Goal: Task Accomplishment & Management: Manage account settings

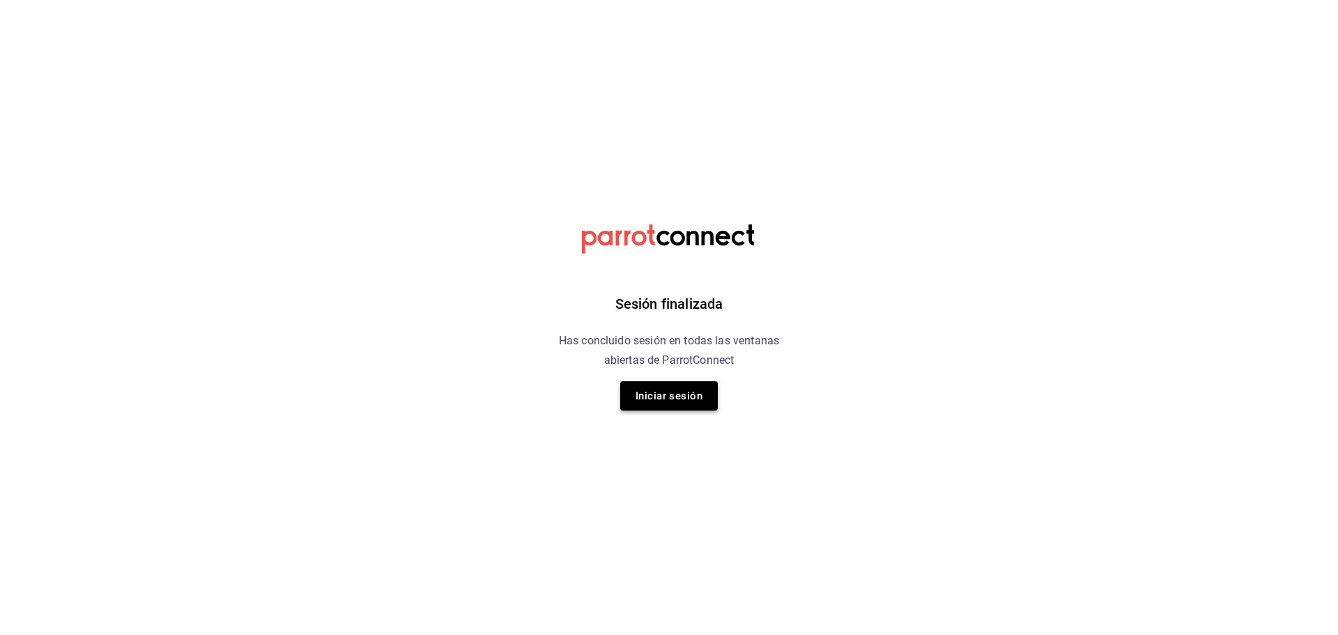
click at [671, 401] on button "Iniciar sesión" at bounding box center [669, 395] width 98 height 29
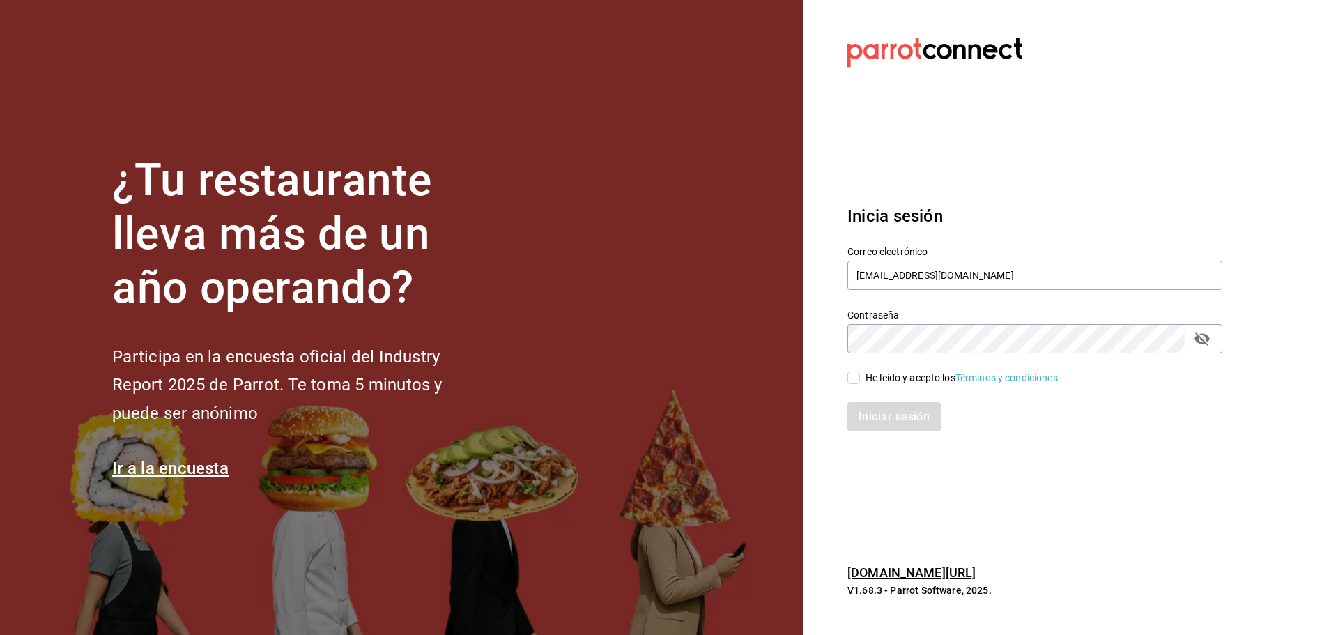
click at [856, 371] on input "He leído y acepto los Términos y condiciones." at bounding box center [853, 377] width 13 height 13
checkbox input "true"
click at [879, 417] on button "Iniciar sesión" at bounding box center [894, 416] width 95 height 29
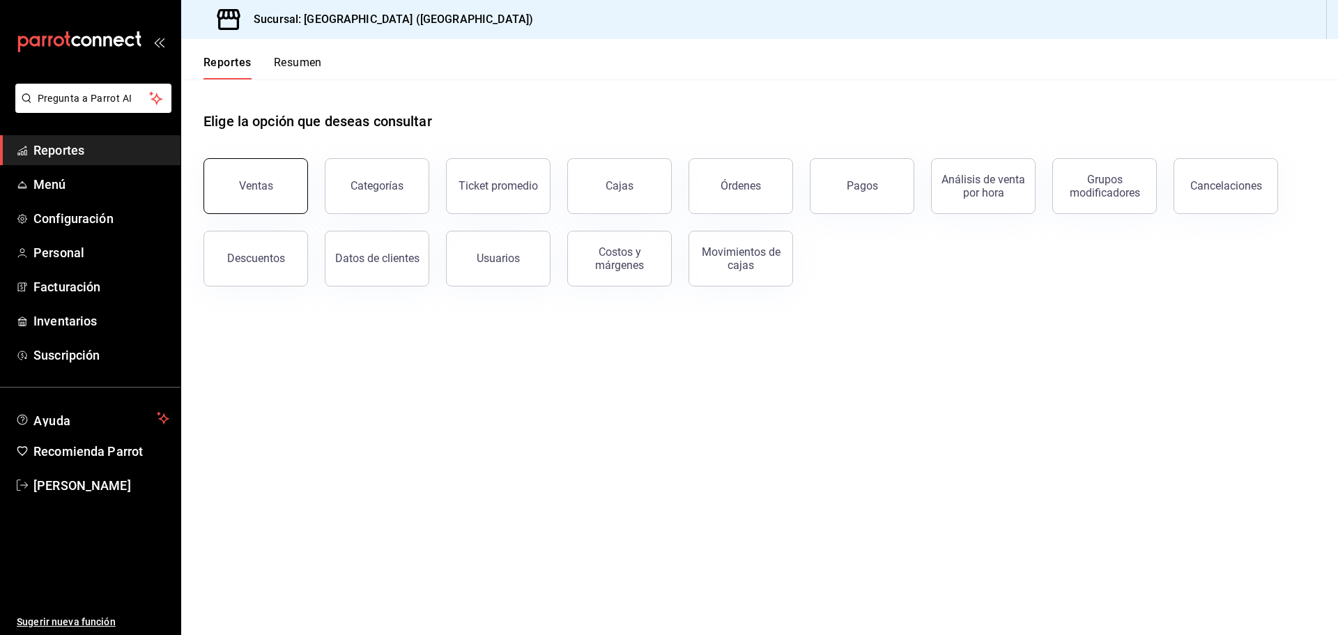
click at [279, 186] on button "Ventas" at bounding box center [255, 186] width 104 height 56
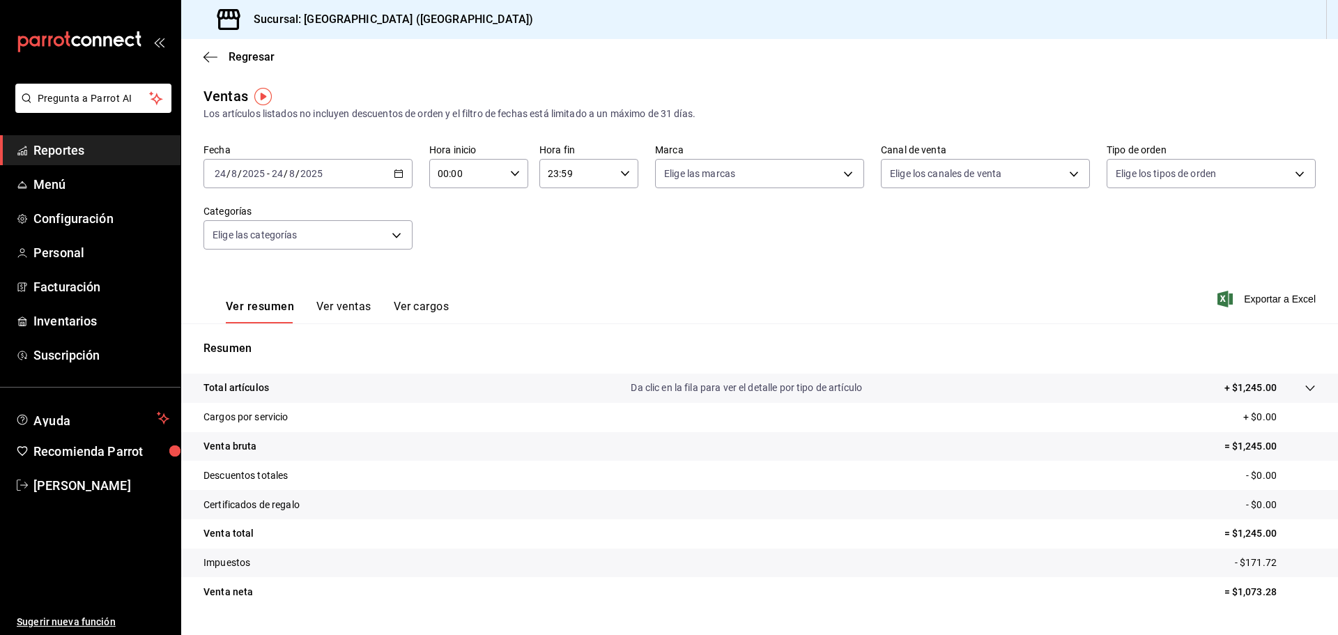
click at [395, 173] on \(Stroke\) "button" at bounding box center [399, 172] width 8 height 1
click at [258, 346] on span "Rango de fechas" at bounding box center [269, 341] width 108 height 15
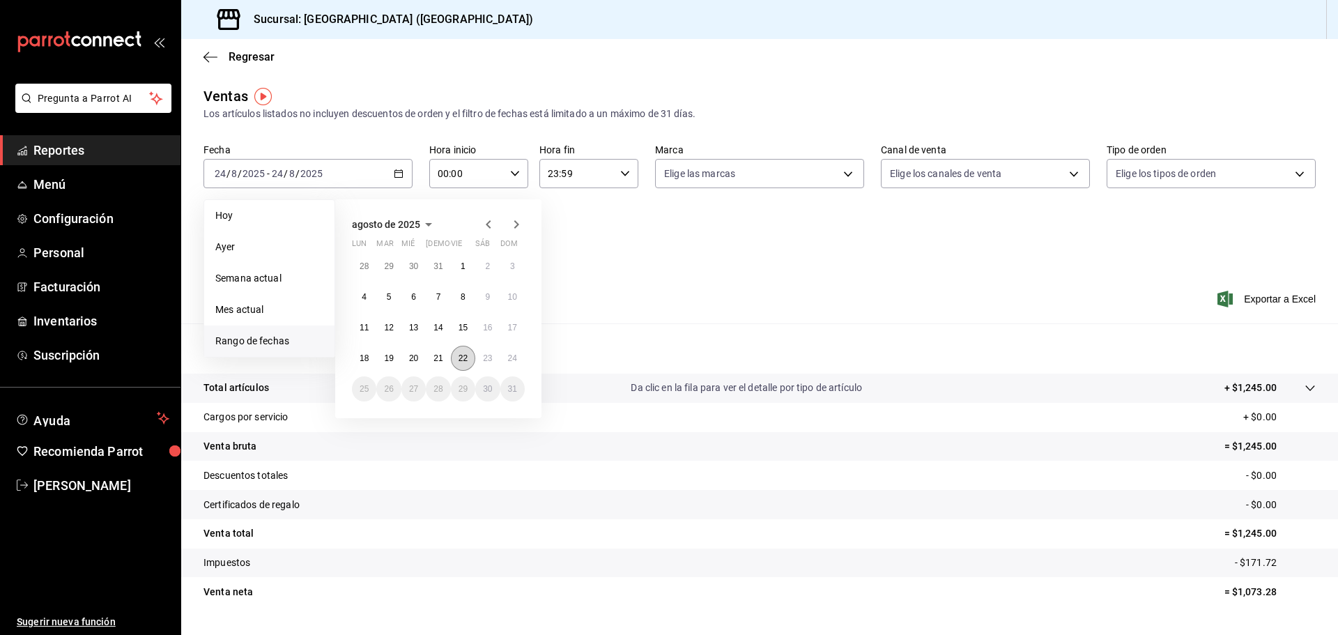
click at [456, 362] on button "22" at bounding box center [463, 358] width 24 height 25
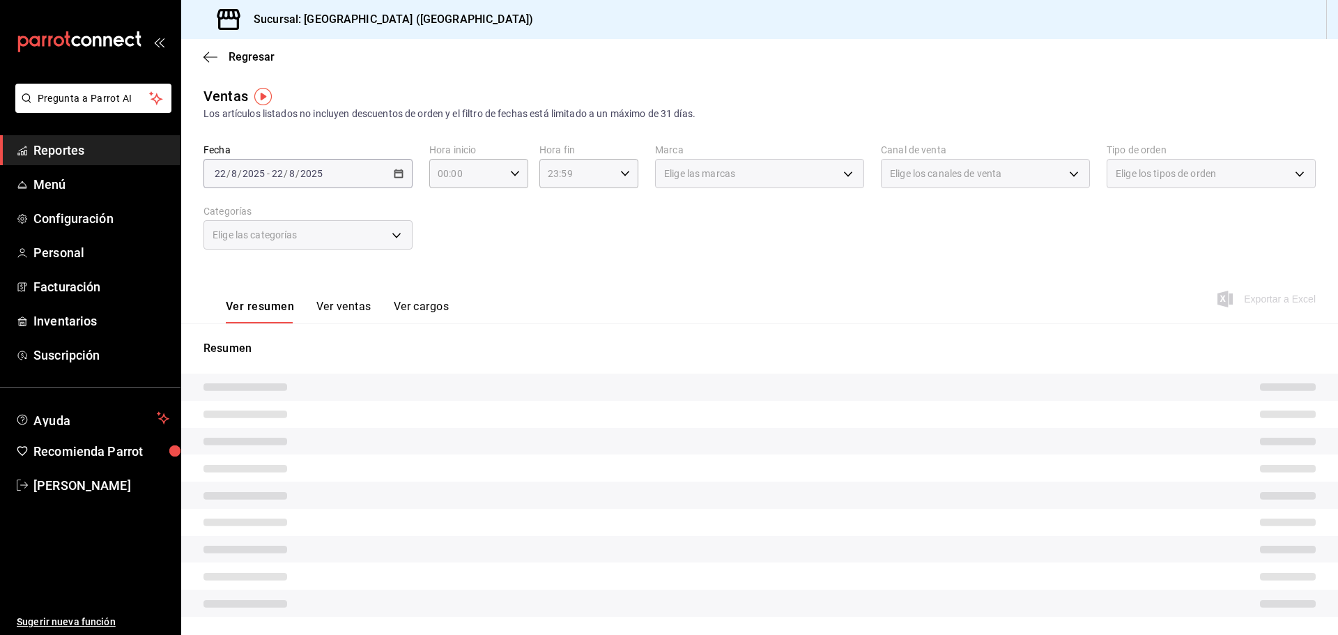
click at [456, 362] on div "Resumen" at bounding box center [759, 486] width 1156 height 293
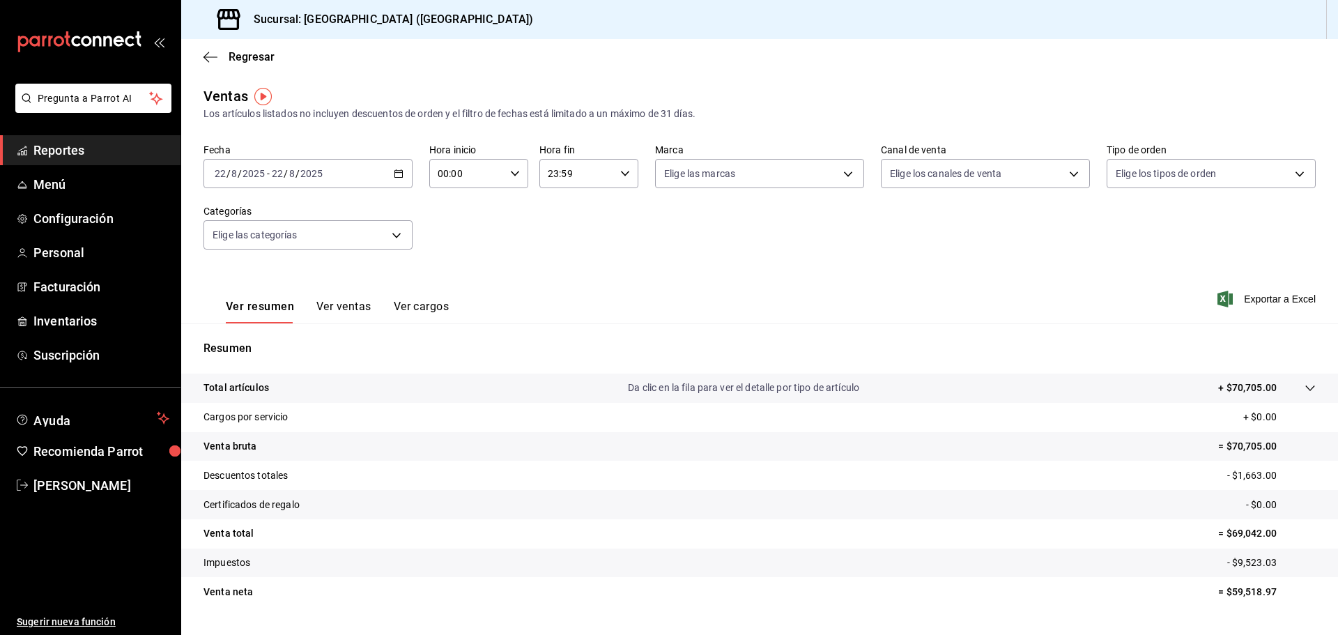
click at [1016, 258] on div "Fecha [DATE] [DATE] - [DATE] [DATE] Hora inicio 00:00 Hora inicio Hora fin 23:5…" at bounding box center [759, 205] width 1112 height 123
click at [1292, 300] on span "Exportar a Excel" at bounding box center [1267, 299] width 95 height 17
click at [394, 174] on icon "button" at bounding box center [399, 174] width 10 height 10
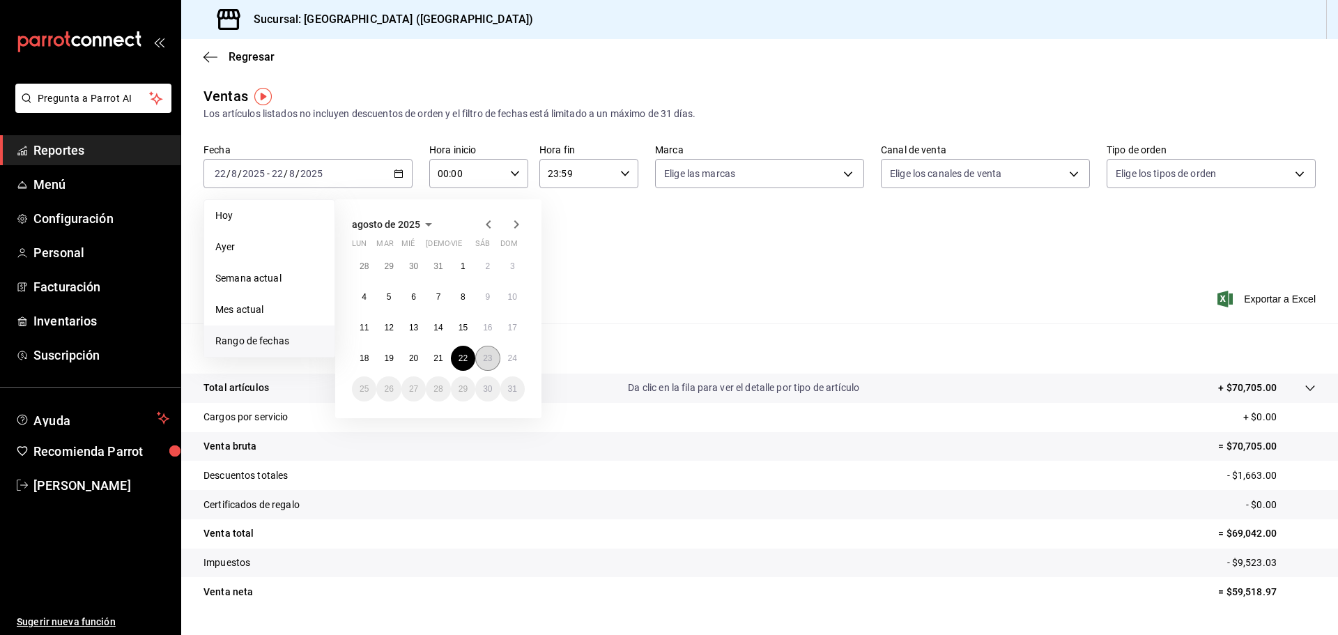
click at [482, 355] on button "23" at bounding box center [487, 358] width 24 height 25
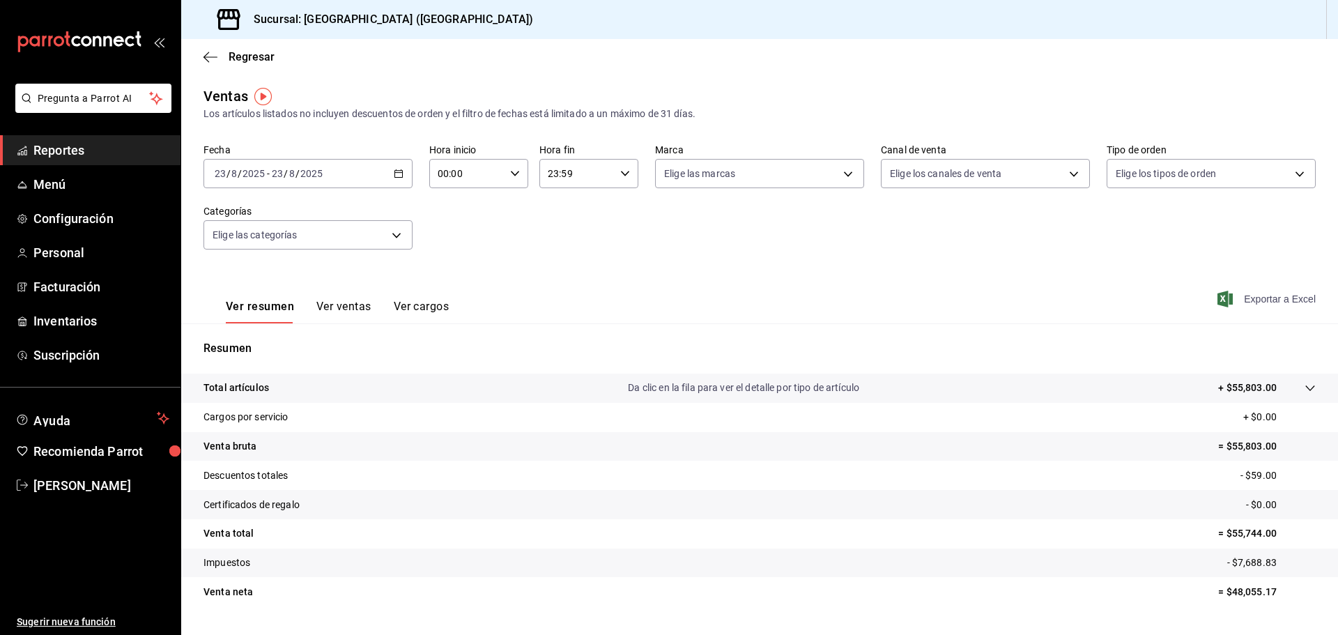
click at [1250, 304] on span "Exportar a Excel" at bounding box center [1267, 299] width 95 height 17
click at [403, 182] on div "[DATE] [DATE] - [DATE] [DATE]" at bounding box center [307, 173] width 209 height 29
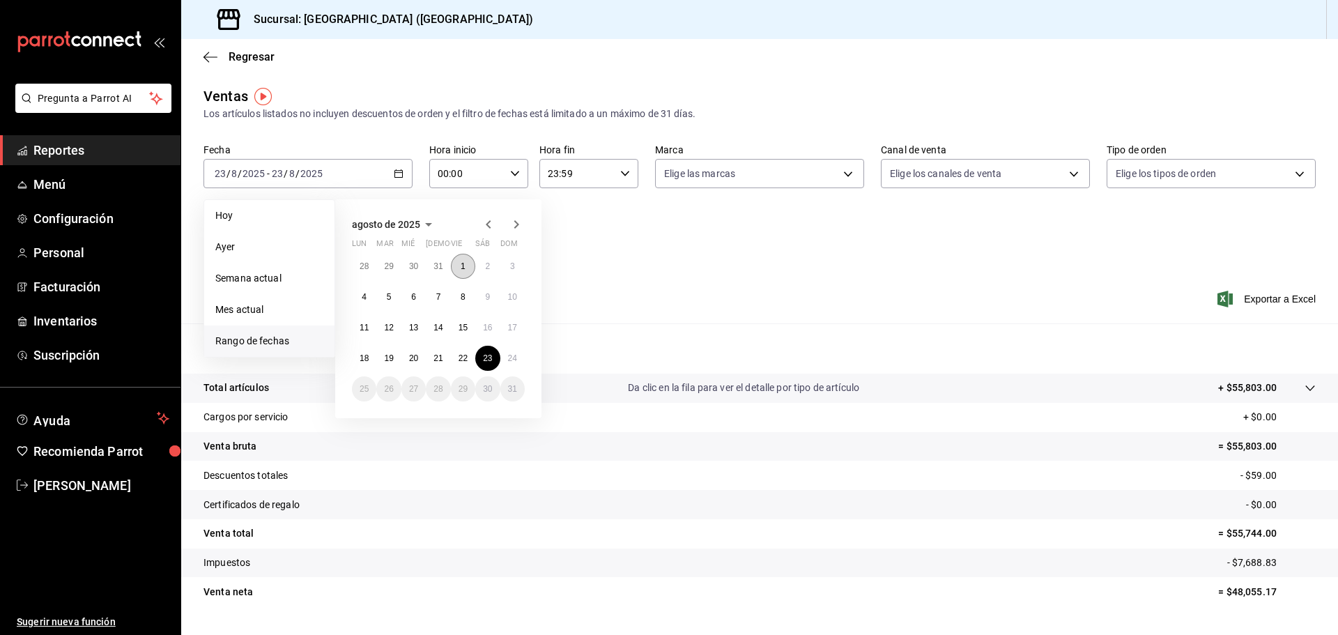
click at [470, 265] on button "1" at bounding box center [463, 266] width 24 height 25
click at [477, 364] on button "23" at bounding box center [487, 358] width 24 height 25
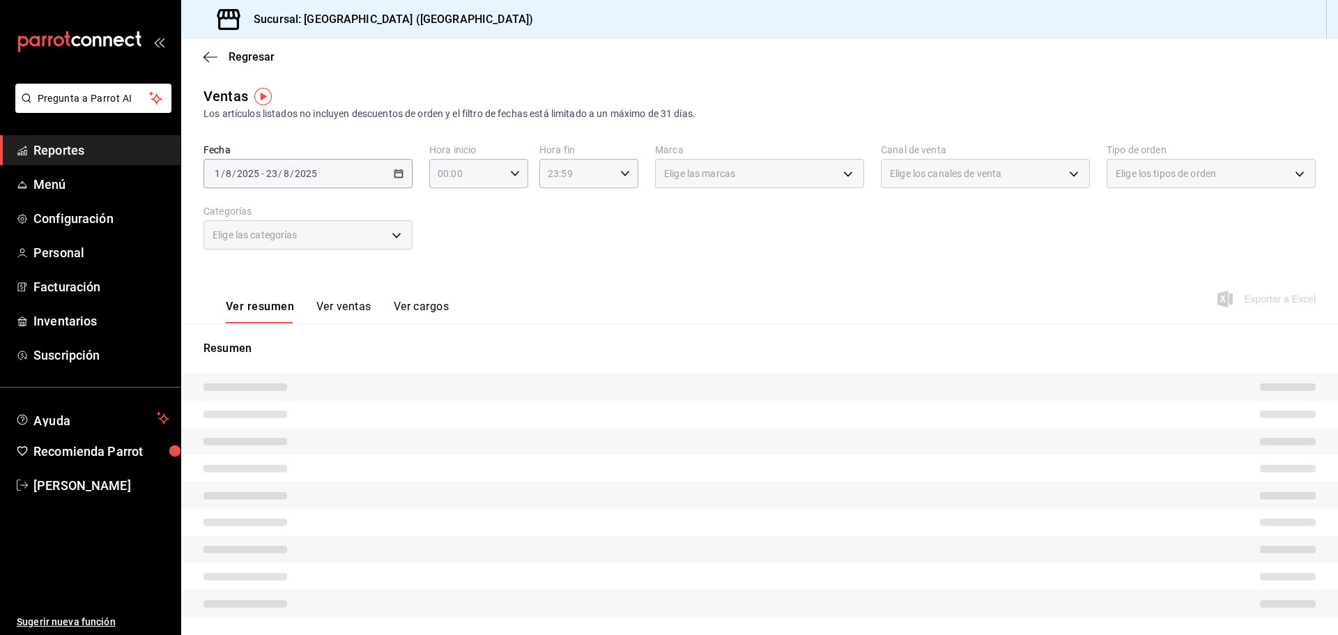
click at [477, 364] on div "Resumen" at bounding box center [759, 486] width 1156 height 293
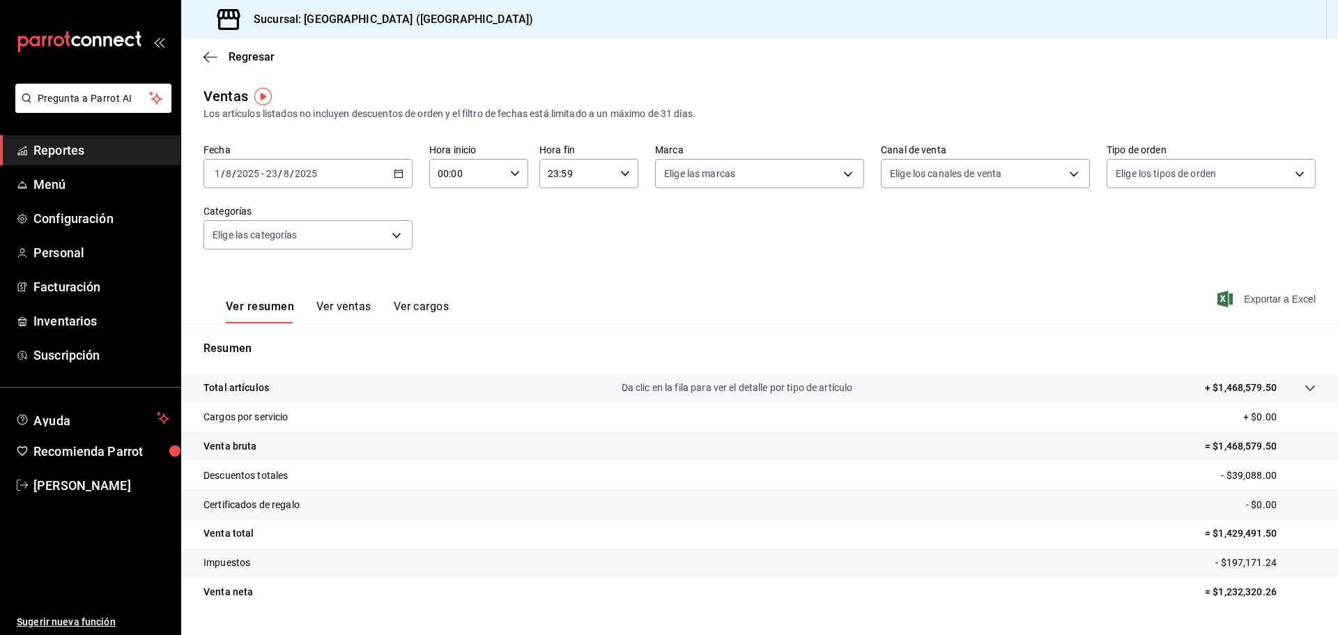
click at [1262, 299] on span "Exportar a Excel" at bounding box center [1267, 299] width 95 height 17
click at [58, 185] on span "Menú" at bounding box center [101, 184] width 136 height 19
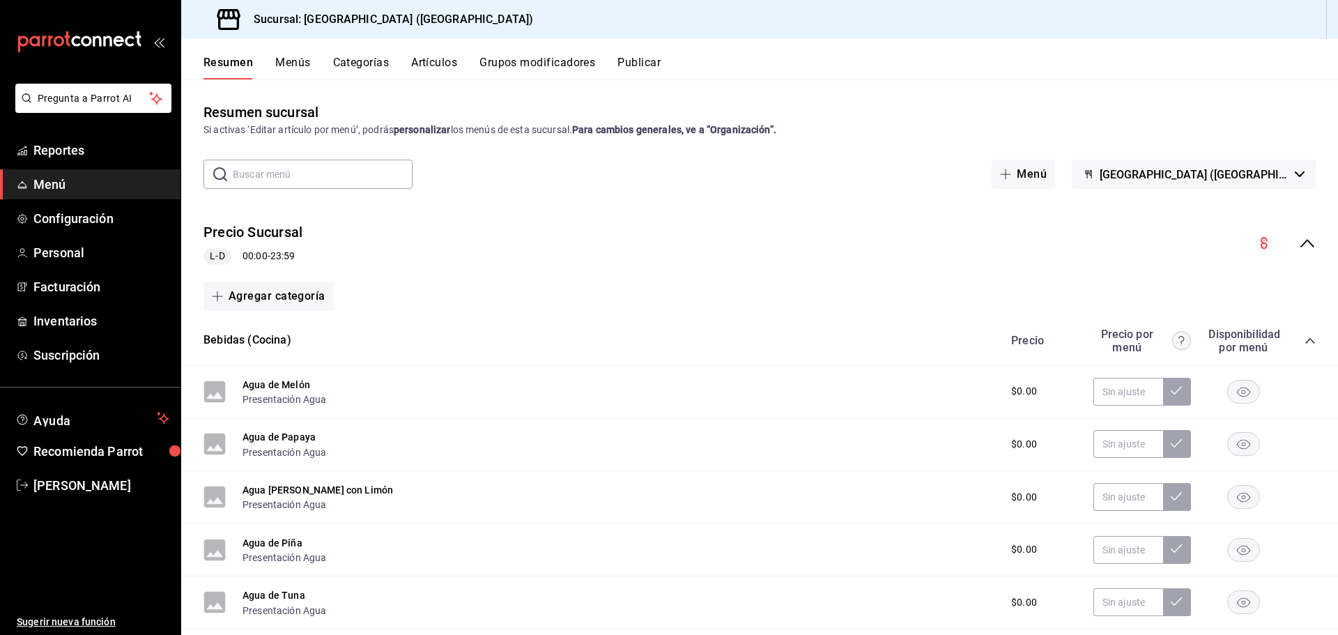
click at [437, 61] on button "Artículos" at bounding box center [434, 68] width 46 height 24
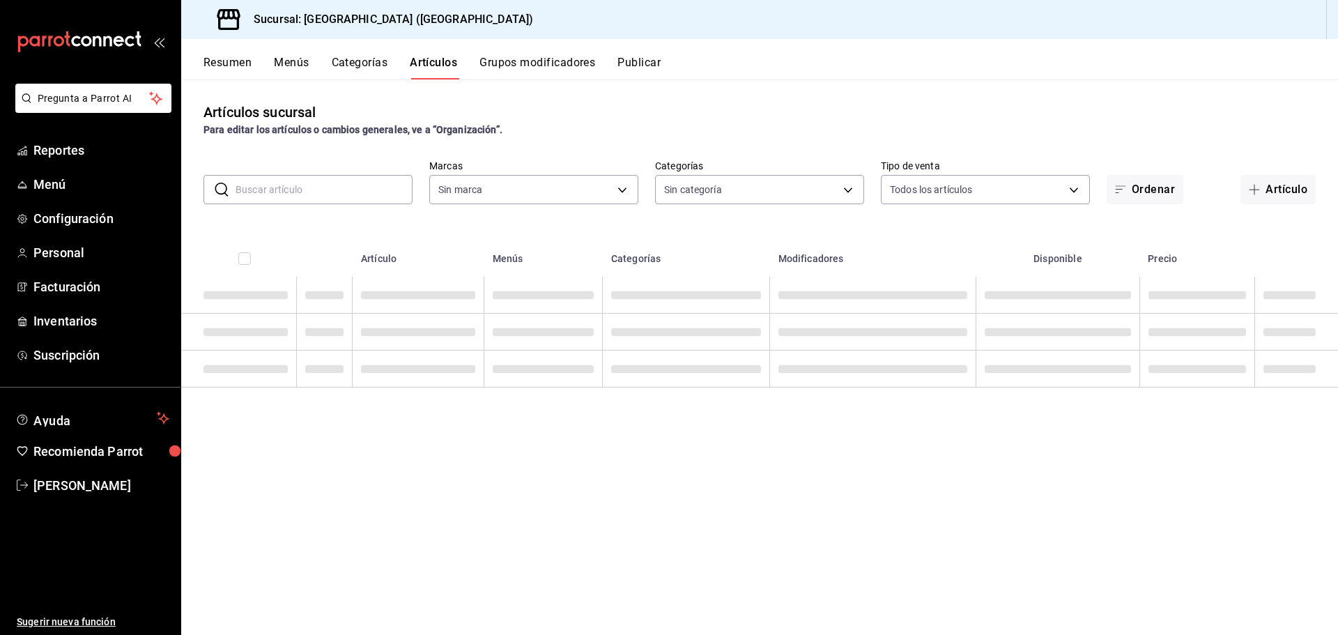
type input "c5b0ed81-af66-4c2d-afb4-f59aa1ecca2b"
click at [268, 192] on input "text" at bounding box center [323, 190] width 177 height 28
type input "8c3fc7fb-afc8-4fcf-a35f-97b25a26b173,d858cdb4-7991-4d76-a946-9f508960b44e,730af…"
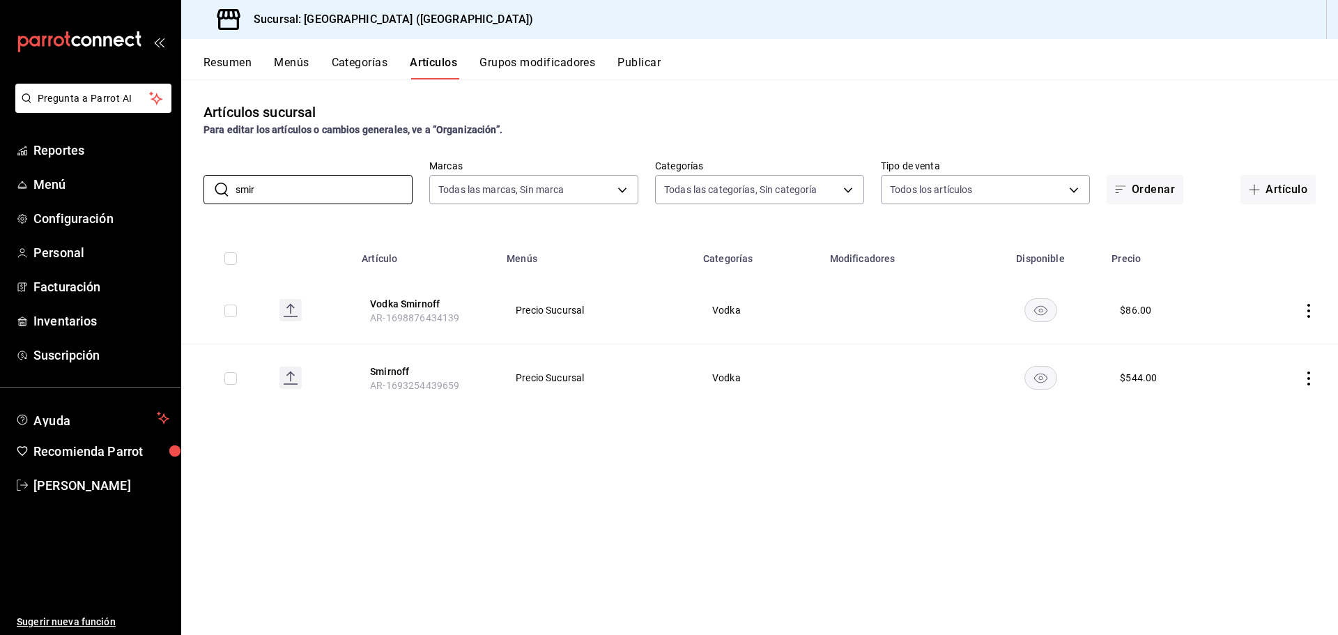
type input "smir"
click at [1317, 313] on td at bounding box center [1287, 311] width 101 height 68
click at [1304, 316] on icon "actions" at bounding box center [1308, 311] width 14 height 14
click at [1249, 339] on span "Editar" at bounding box center [1266, 342] width 36 height 15
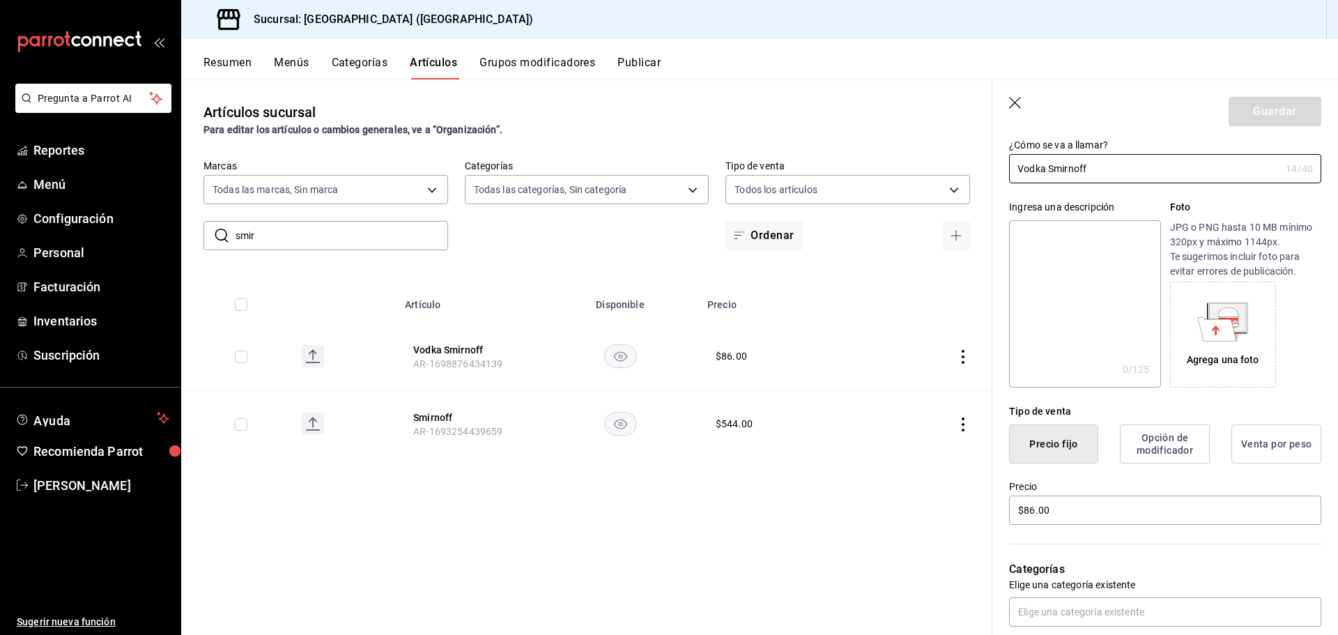
scroll to position [209, 0]
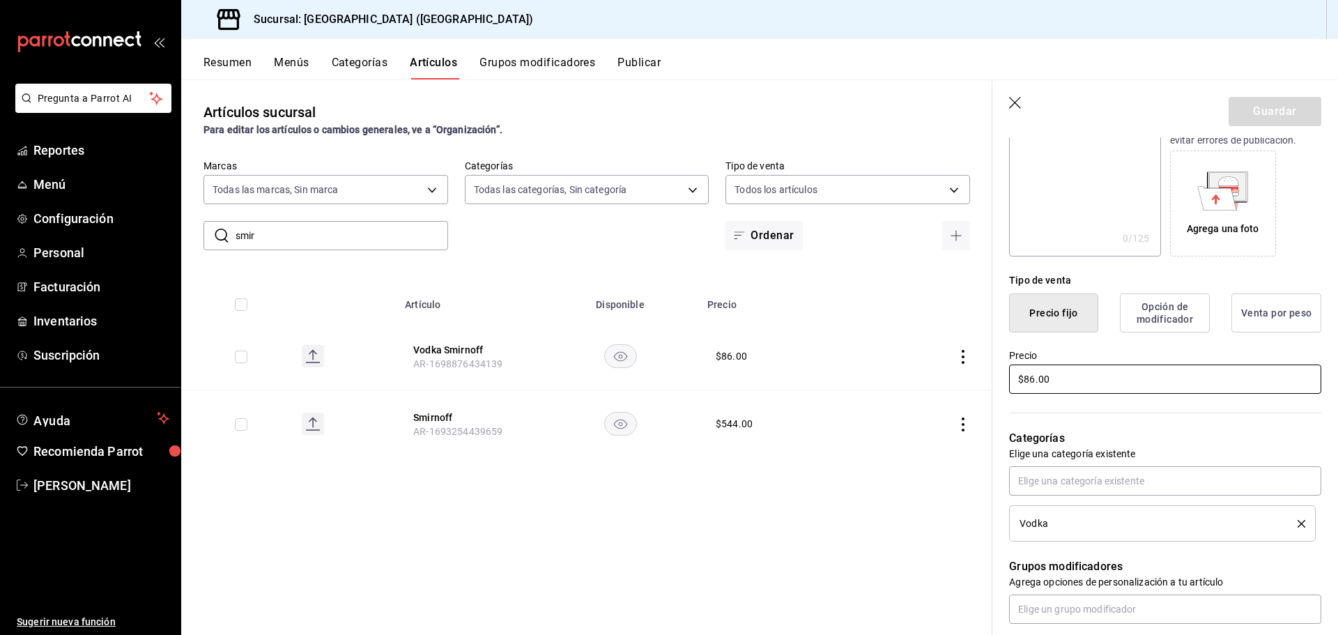
click at [1078, 382] on input "$86.00" at bounding box center [1165, 378] width 312 height 29
type input "$8.00"
type input "$124.00"
click at [1275, 109] on button "Guardar" at bounding box center [1274, 111] width 93 height 29
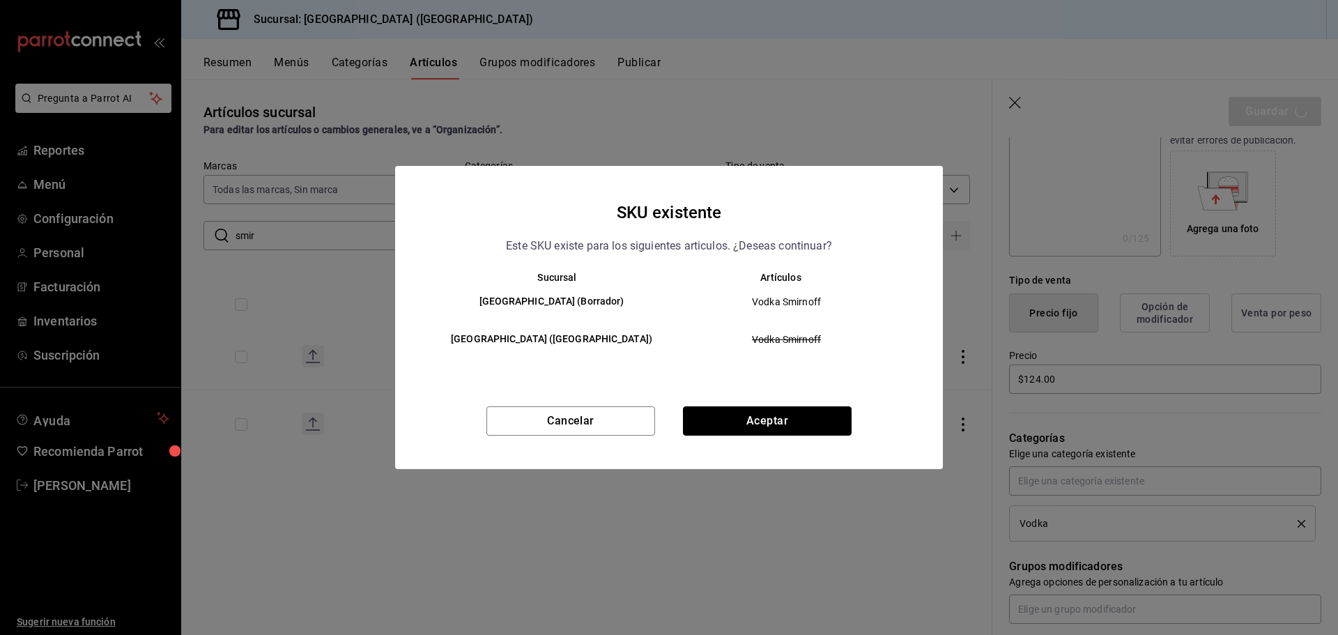
drag, startPoint x: 745, startPoint y: 424, endPoint x: 738, endPoint y: 428, distance: 7.2
click at [743, 427] on button "Aceptar" at bounding box center [767, 420] width 169 height 29
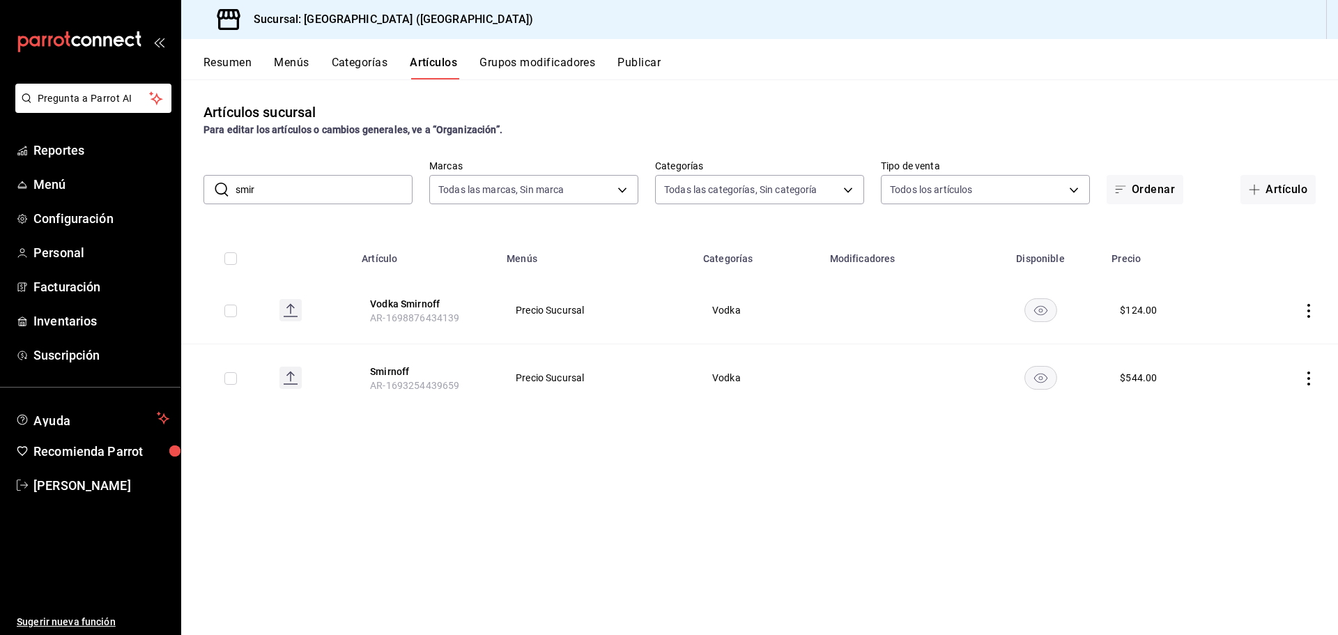
click at [1303, 309] on icon "actions" at bounding box center [1308, 311] width 14 height 14
click at [1258, 348] on span "Editar" at bounding box center [1266, 342] width 36 height 15
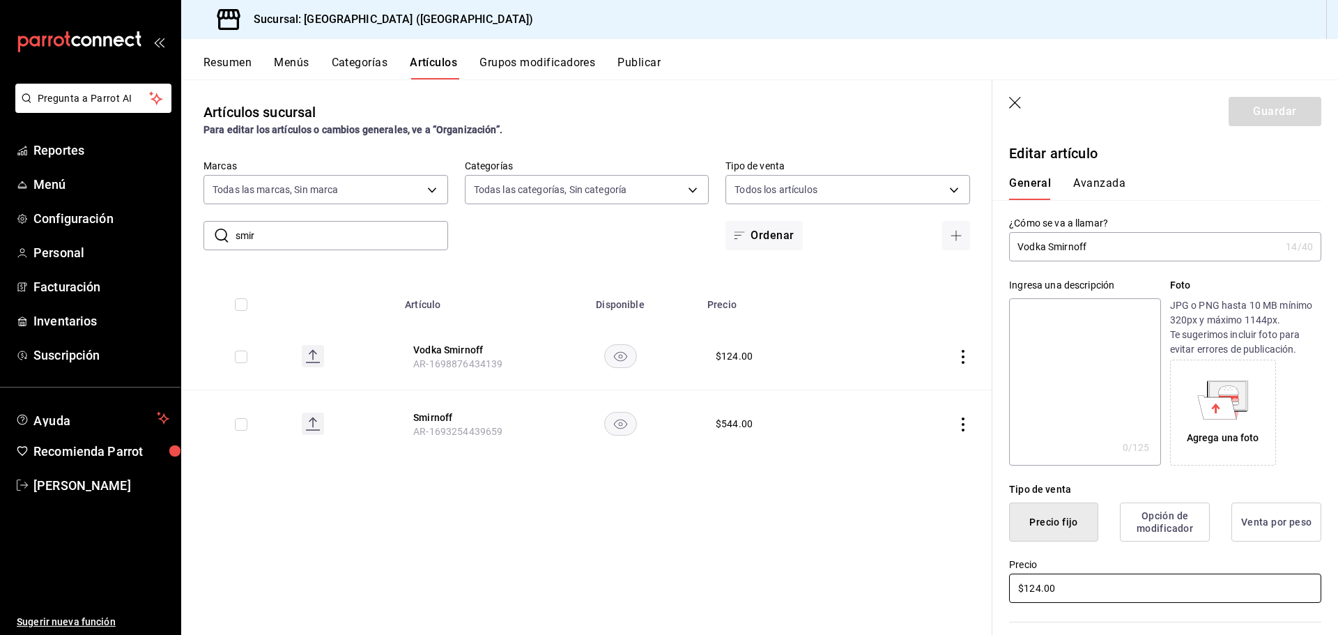
drag, startPoint x: 980, startPoint y: 591, endPoint x: 874, endPoint y: 601, distance: 107.0
click at [885, 601] on main "Artículos sucursal Para editar los artículos o cambios generales, ve a “Organiz…" at bounding box center [759, 356] width 1156 height 555
type input "$86.00"
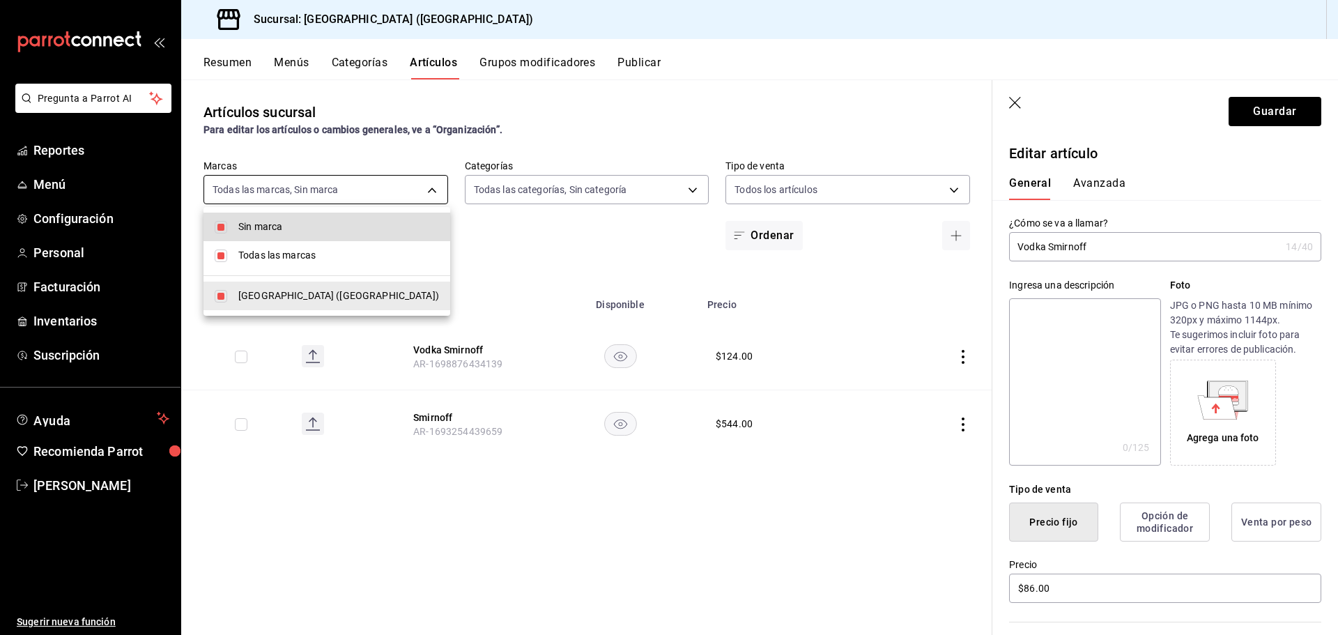
click at [330, 184] on body "Pregunta a Parrot AI Reportes Menú Configuración Personal Facturación Inventari…" at bounding box center [669, 317] width 1338 height 635
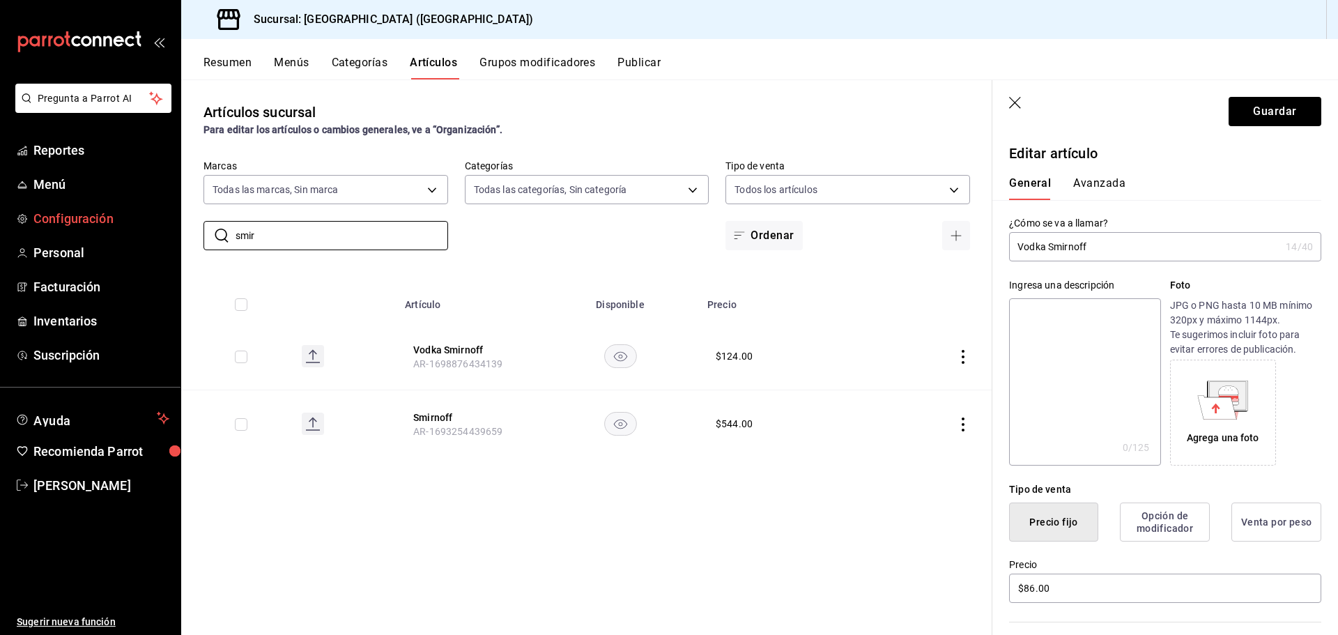
drag, startPoint x: 339, startPoint y: 230, endPoint x: 160, endPoint y: 224, distance: 179.8
click at [162, 225] on div "Pregunta a Parrot AI Reportes Menú Configuración Personal Facturación Inventari…" at bounding box center [669, 317] width 1338 height 635
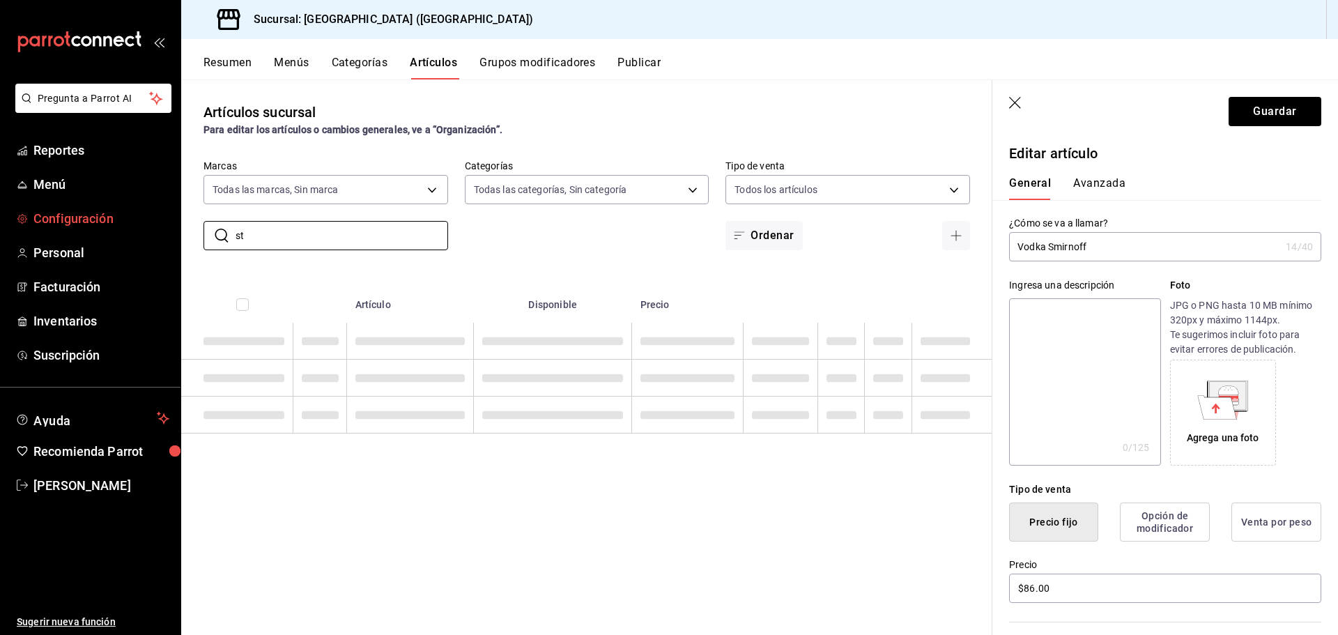
type input "s"
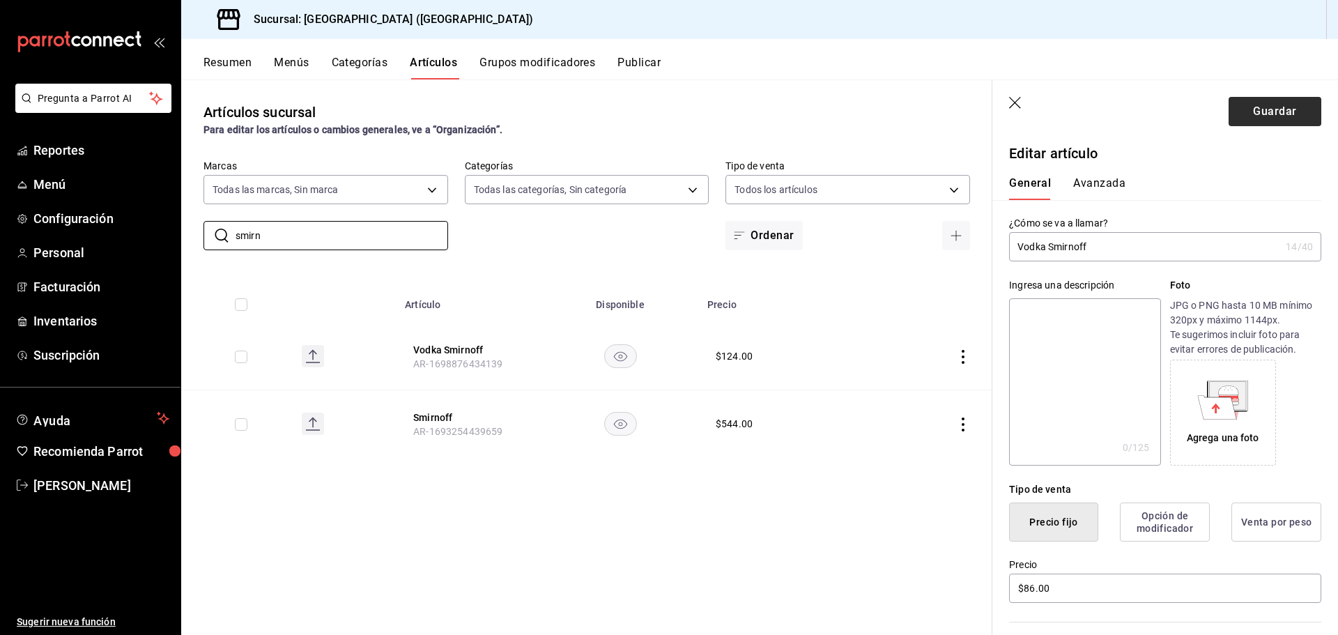
type input "smirn"
click at [1278, 114] on button "Guardar" at bounding box center [1274, 111] width 93 height 29
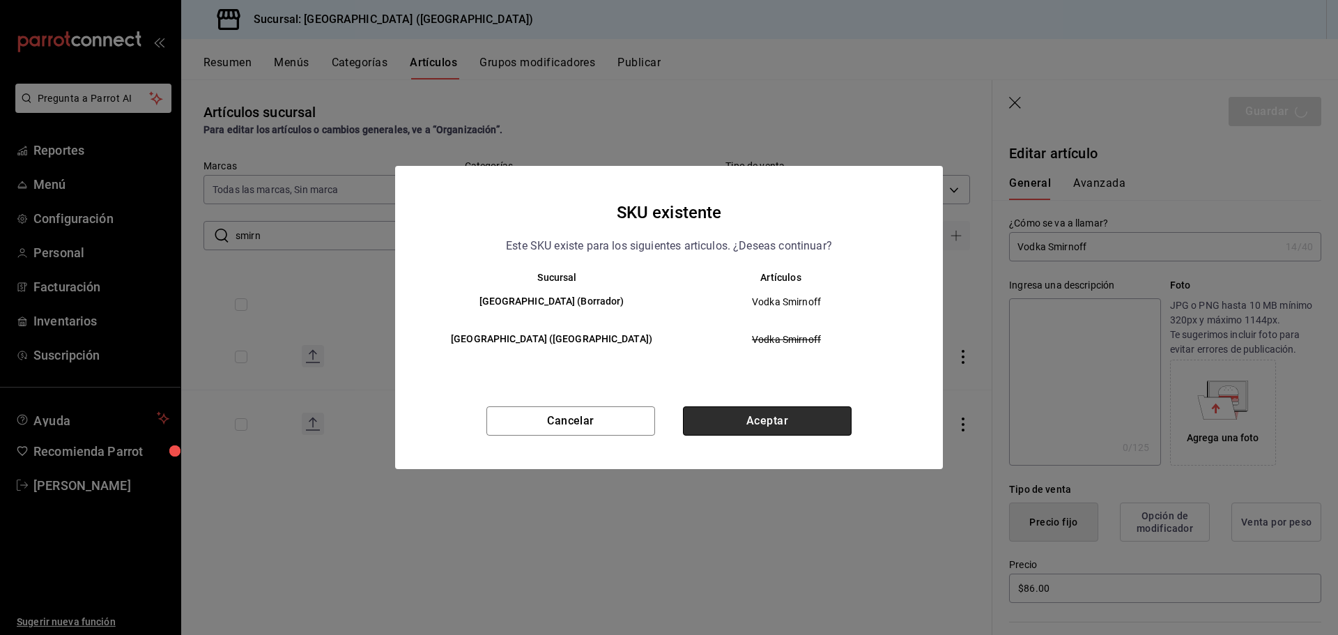
click at [806, 415] on button "Aceptar" at bounding box center [767, 420] width 169 height 29
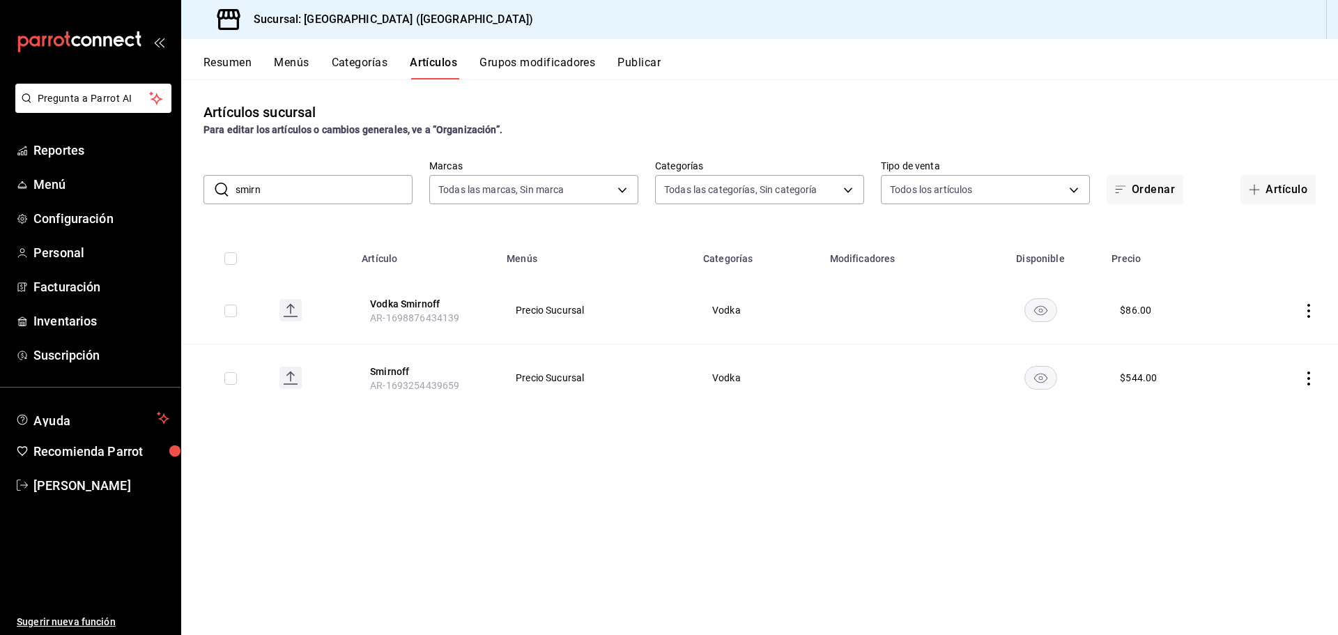
click at [1310, 316] on icon "actions" at bounding box center [1308, 311] width 14 height 14
click at [1238, 341] on icon at bounding box center [1231, 342] width 17 height 17
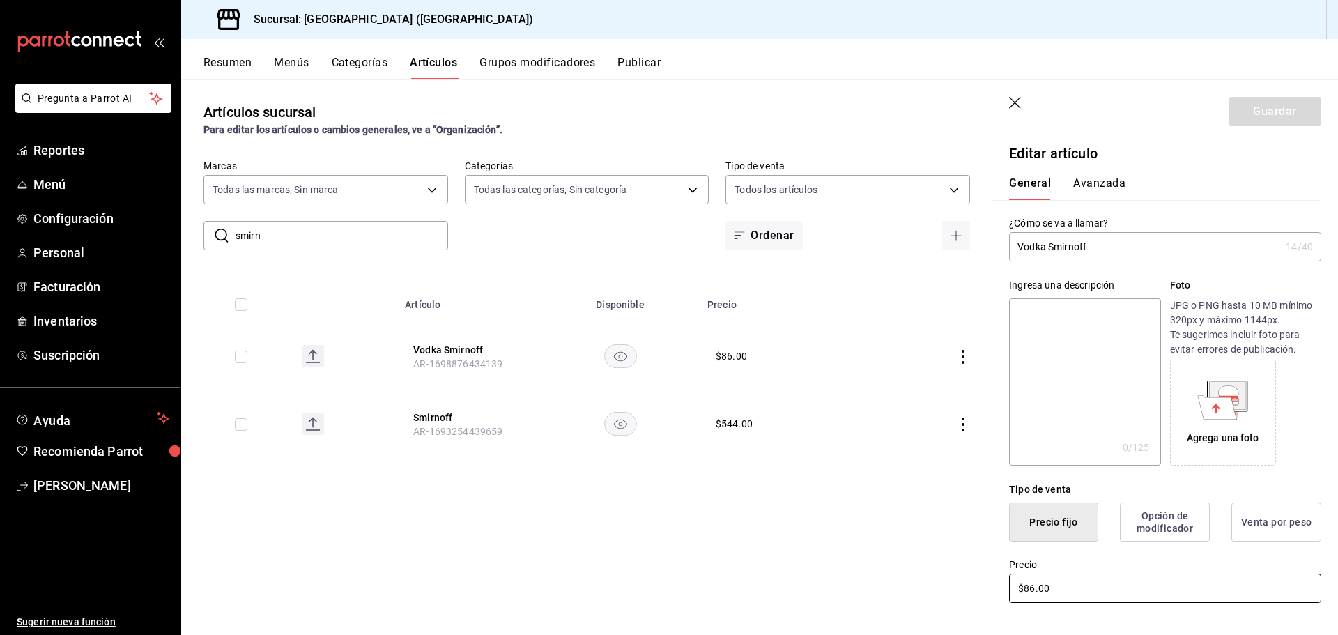
drag, startPoint x: 1049, startPoint y: 582, endPoint x: 1052, endPoint y: 594, distance: 11.5
click at [1048, 594] on input "$86.00" at bounding box center [1165, 587] width 312 height 29
type input "$8.00"
type input "$88.00"
click at [1267, 120] on button "Guardar" at bounding box center [1274, 111] width 93 height 29
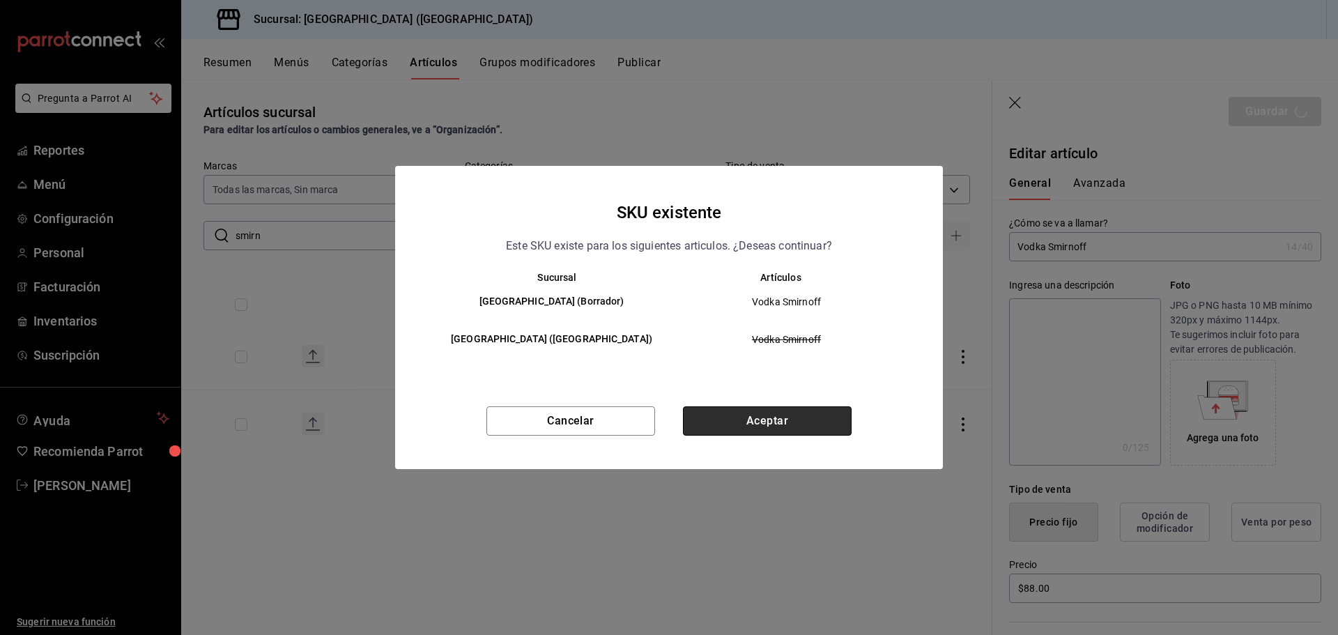
click at [825, 417] on button "Aceptar" at bounding box center [767, 420] width 169 height 29
